Goal: Register for event/course

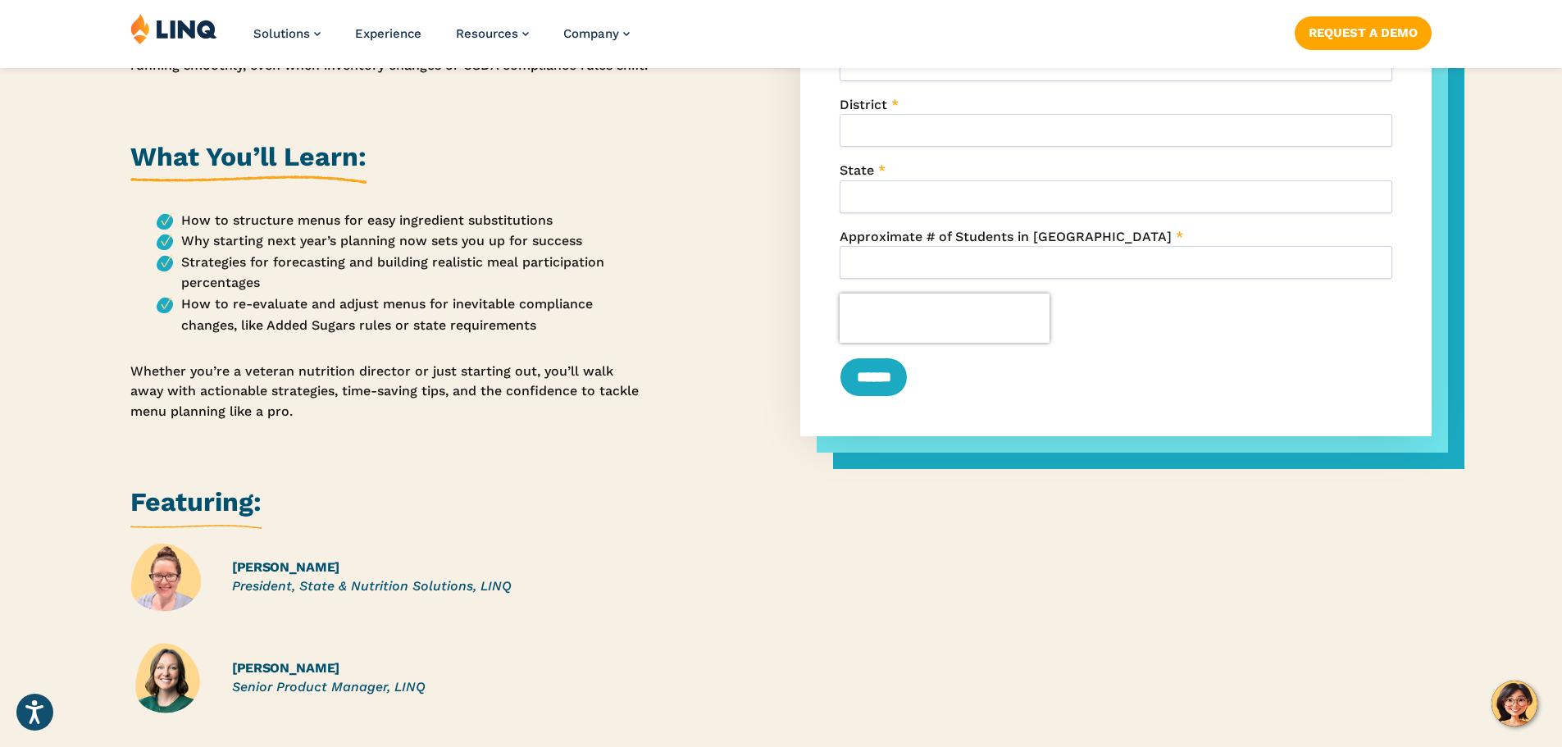
scroll to position [247, 0]
